Goal: Task Accomplishment & Management: Manage account settings

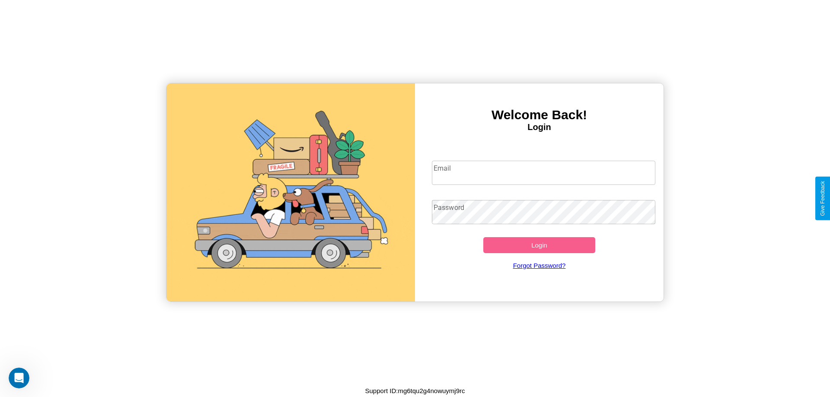
click at [543, 172] on input "Email" at bounding box center [544, 173] width 224 height 24
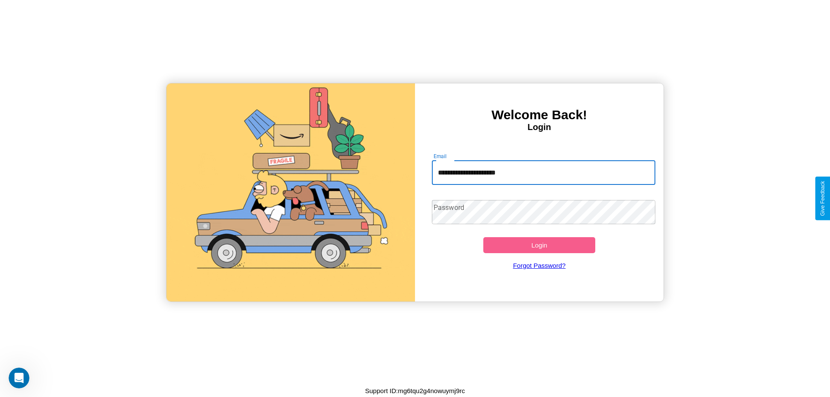
type input "**********"
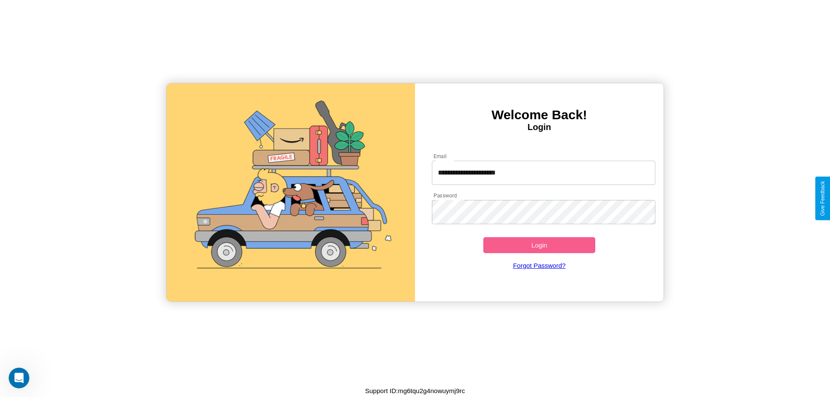
click at [539, 245] on button "Login" at bounding box center [539, 245] width 112 height 16
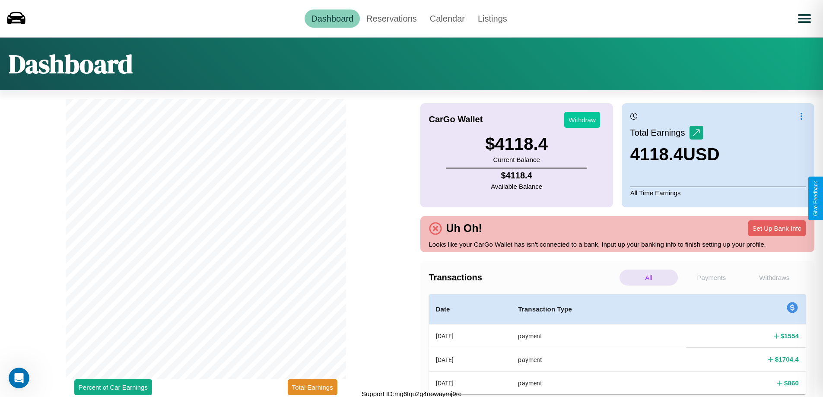
click at [582, 120] on button "Withdraw" at bounding box center [583, 120] width 36 height 16
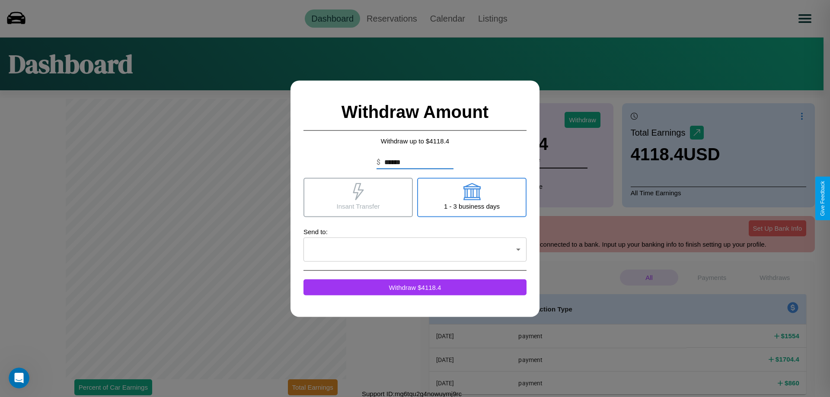
click at [358, 197] on icon at bounding box center [358, 191] width 11 height 17
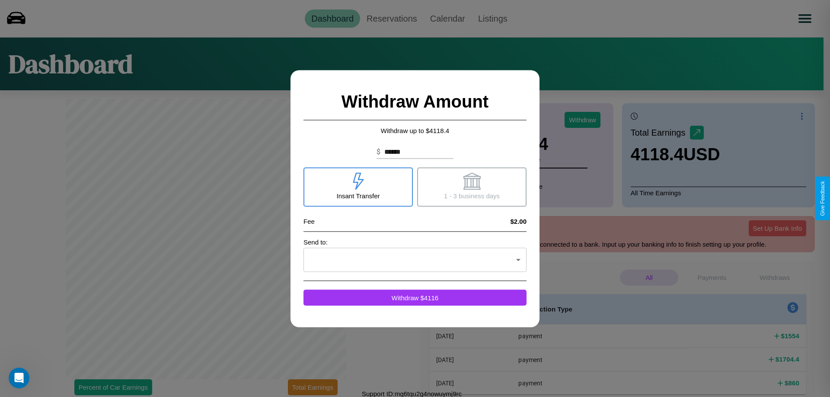
click at [472, 187] on icon at bounding box center [471, 180] width 17 height 17
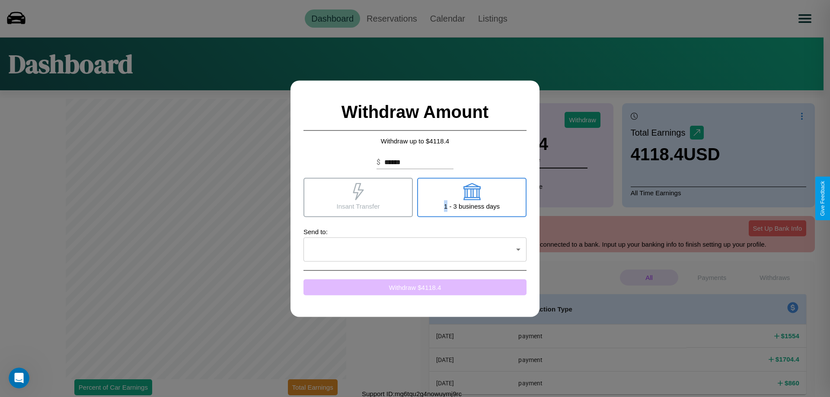
click at [415, 287] on button "Withdraw $ 4118.4" at bounding box center [414, 287] width 223 height 16
